Goal: Information Seeking & Learning: Learn about a topic

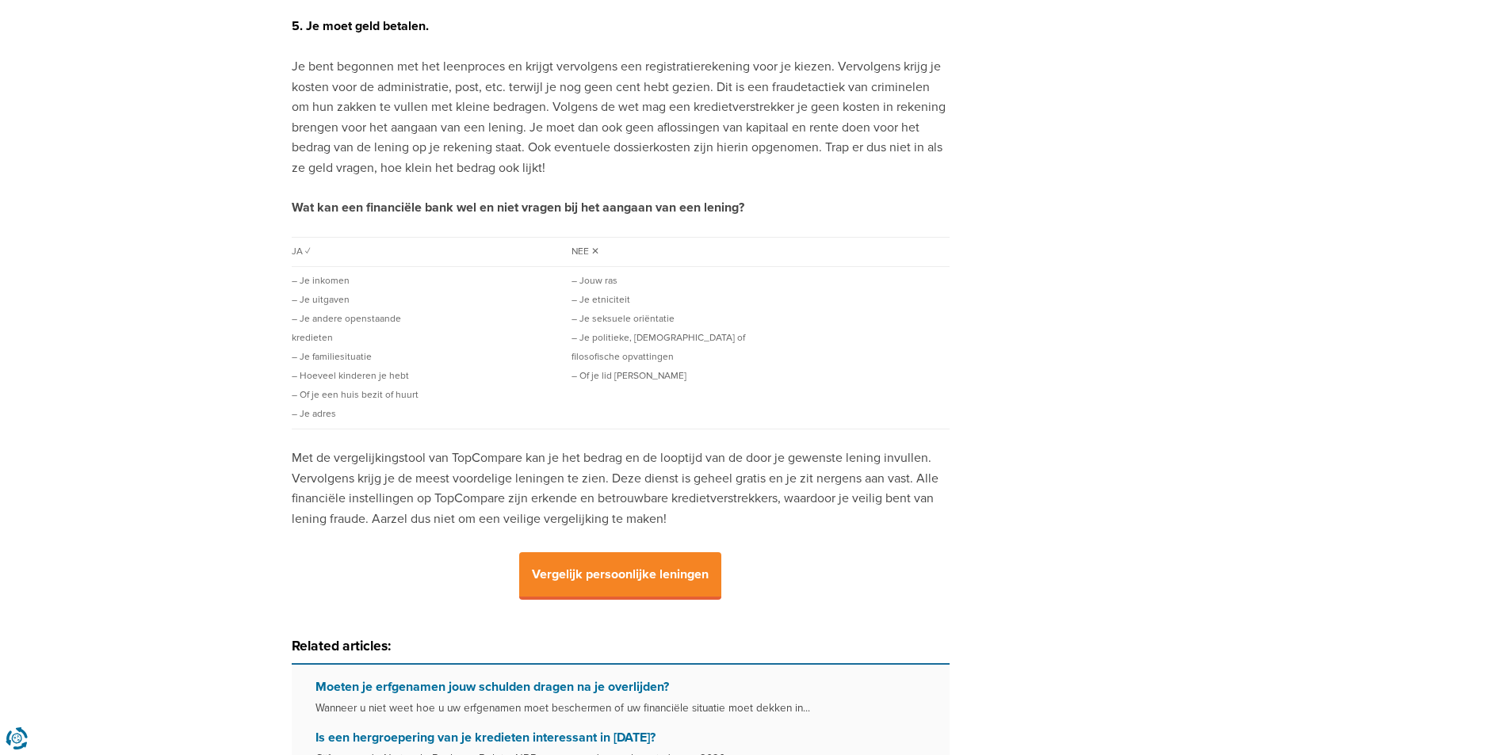
scroll to position [1427, 0]
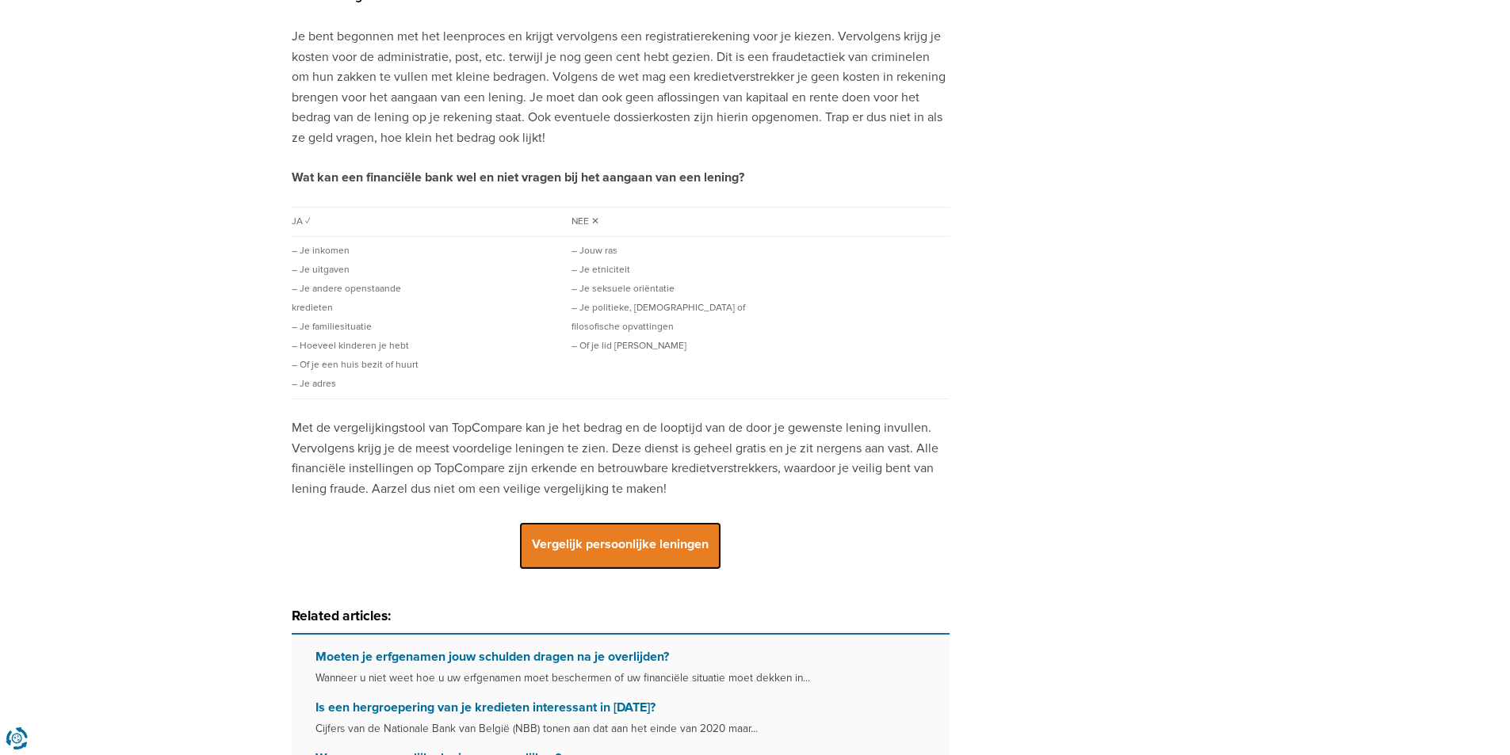
click at [567, 527] on span "Vergelijk persoonlijke leningen" at bounding box center [620, 546] width 202 height 48
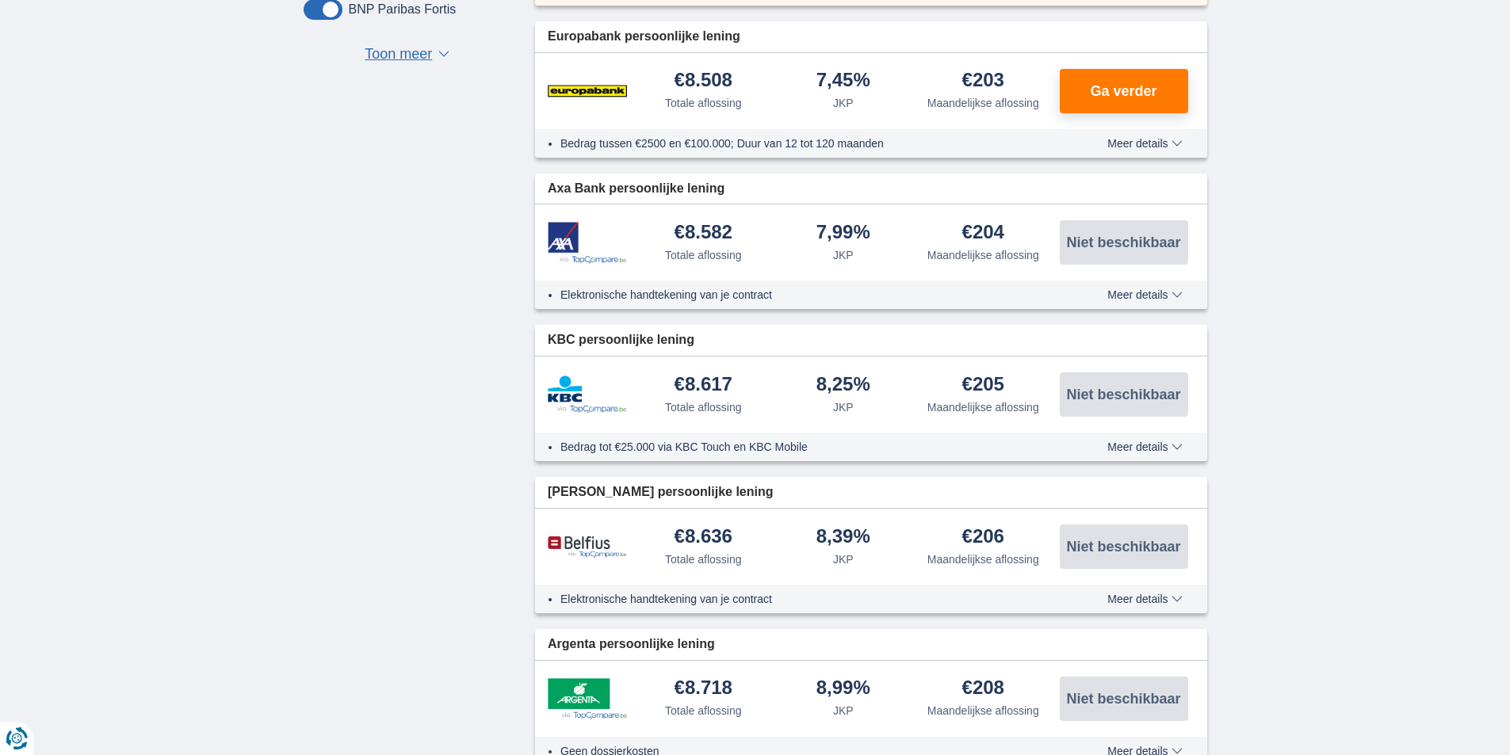
scroll to position [1031, 0]
